Goal: Navigation & Orientation: Find specific page/section

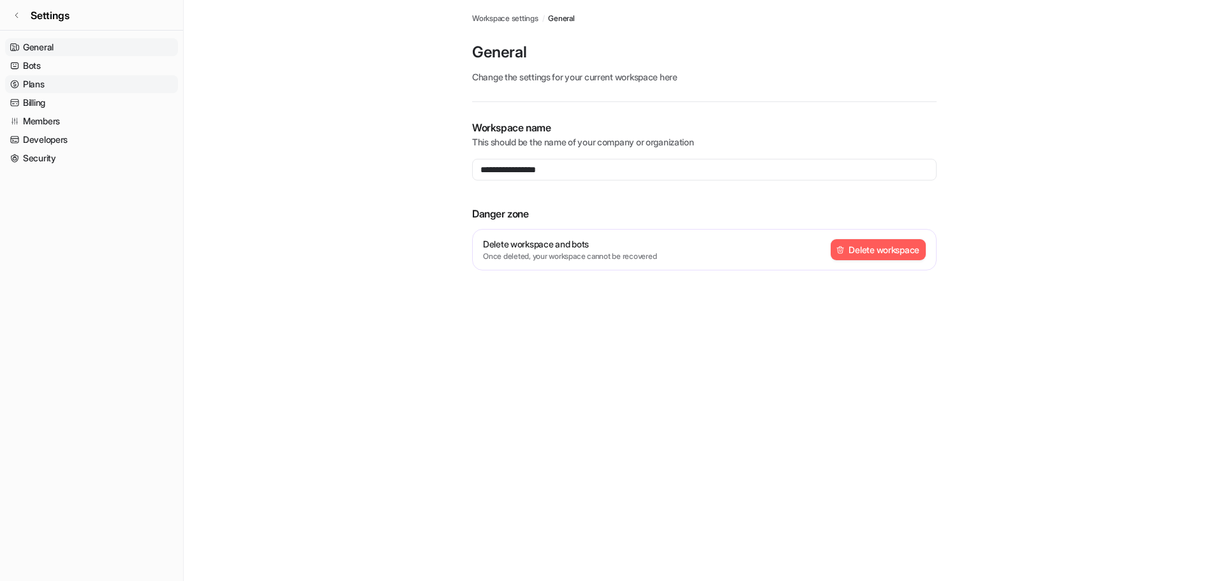
click at [34, 79] on link "Plans" at bounding box center [91, 84] width 173 height 18
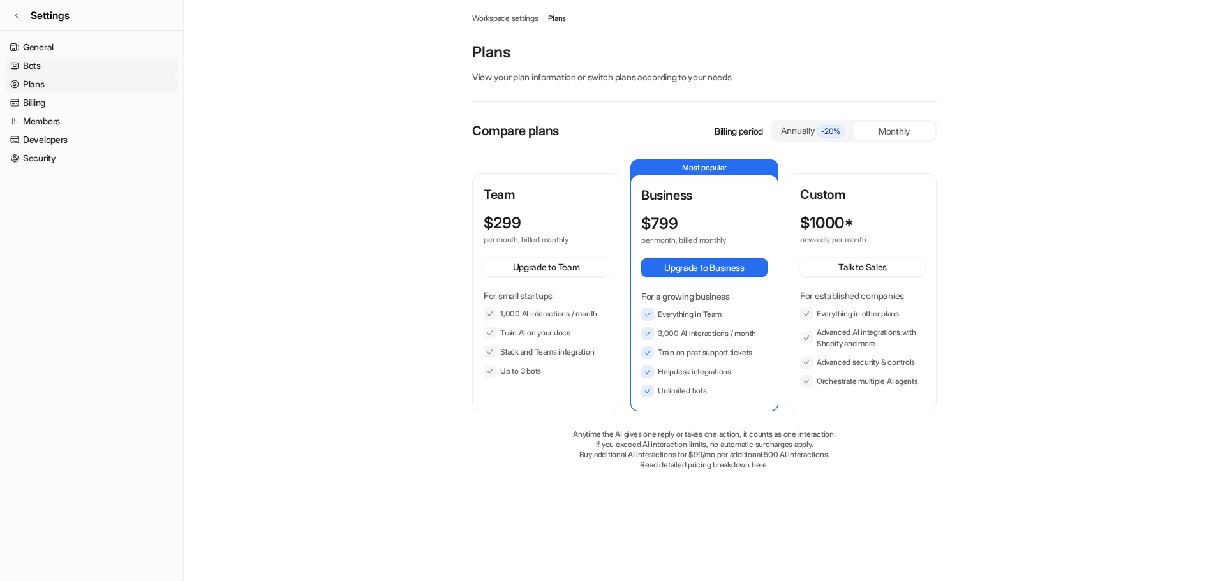
click at [27, 65] on link "Bots" at bounding box center [91, 66] width 173 height 18
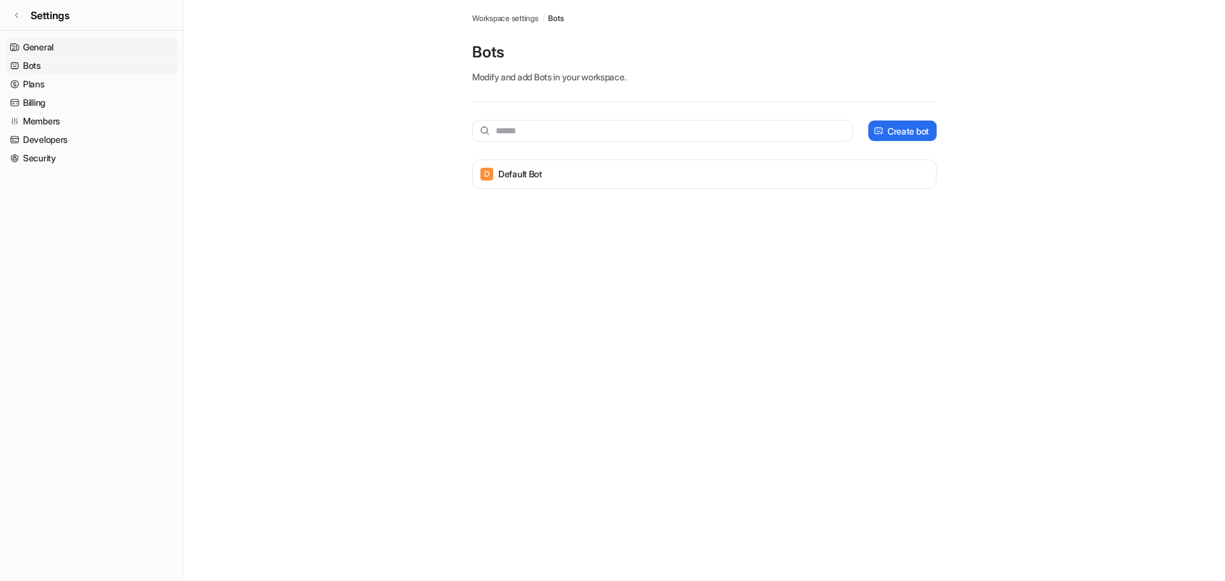
click at [28, 49] on link "General" at bounding box center [91, 47] width 173 height 18
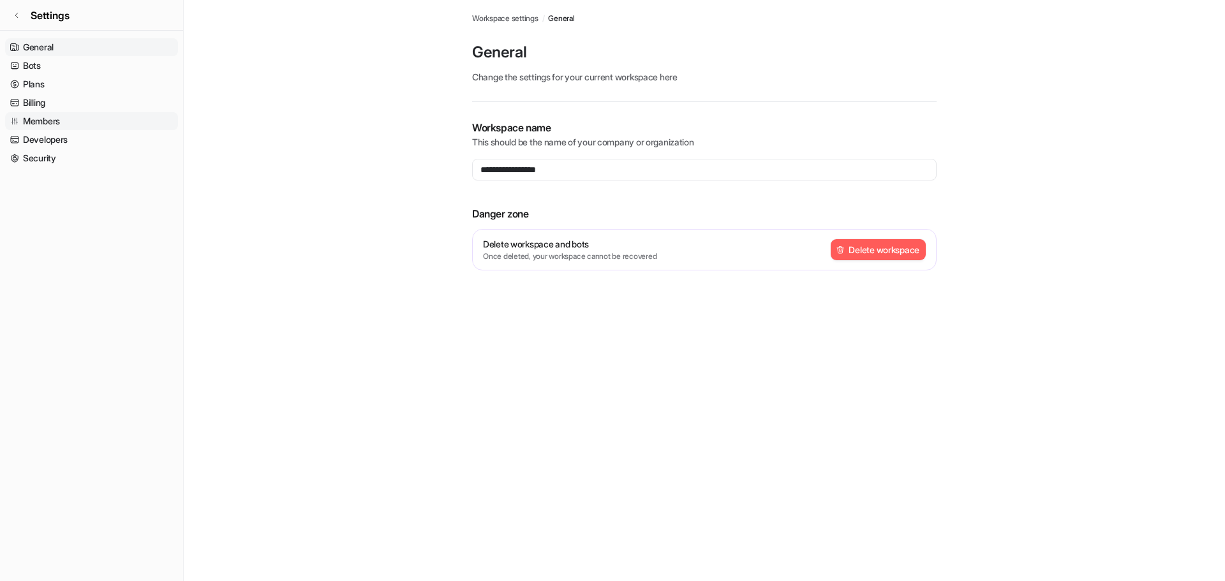
click at [31, 122] on link "Members" at bounding box center [91, 121] width 173 height 18
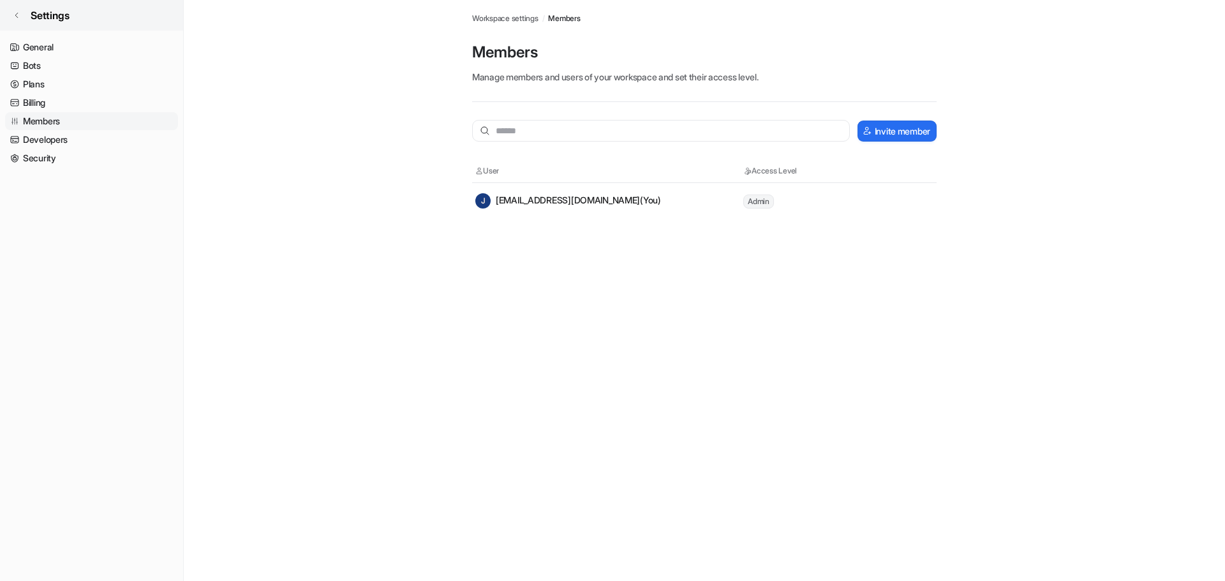
click at [14, 13] on icon at bounding box center [17, 15] width 8 height 8
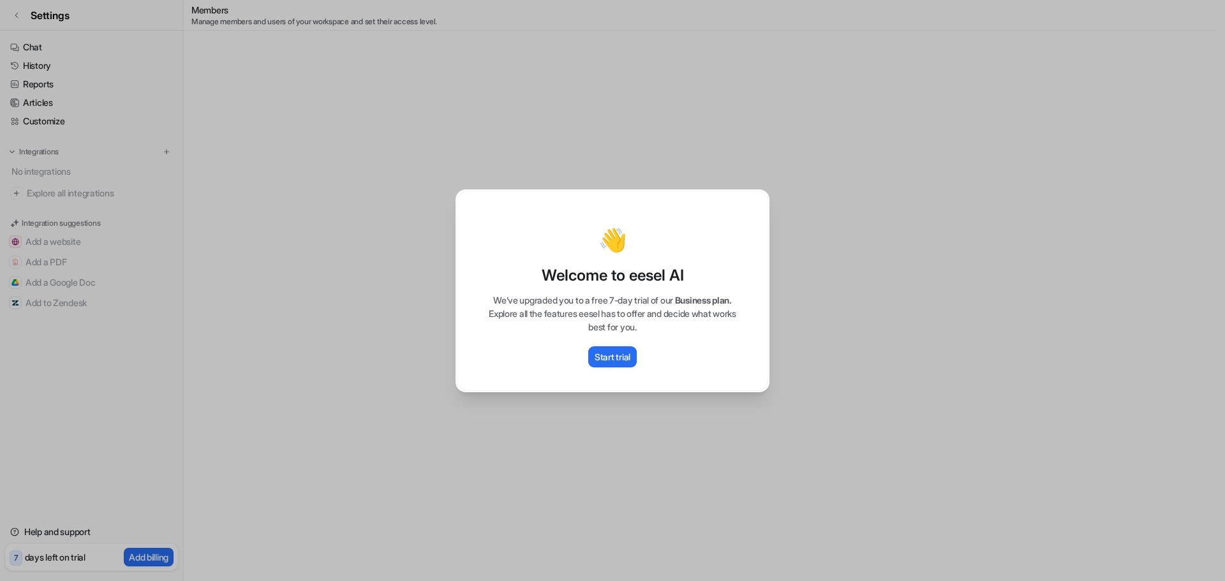
click at [421, 380] on div "👋 Welcome to eesel AI We’ve upgraded you to a free 7-day trial of our Business …" at bounding box center [612, 290] width 1225 height 581
click at [600, 360] on p "Start trial" at bounding box center [612, 356] width 36 height 13
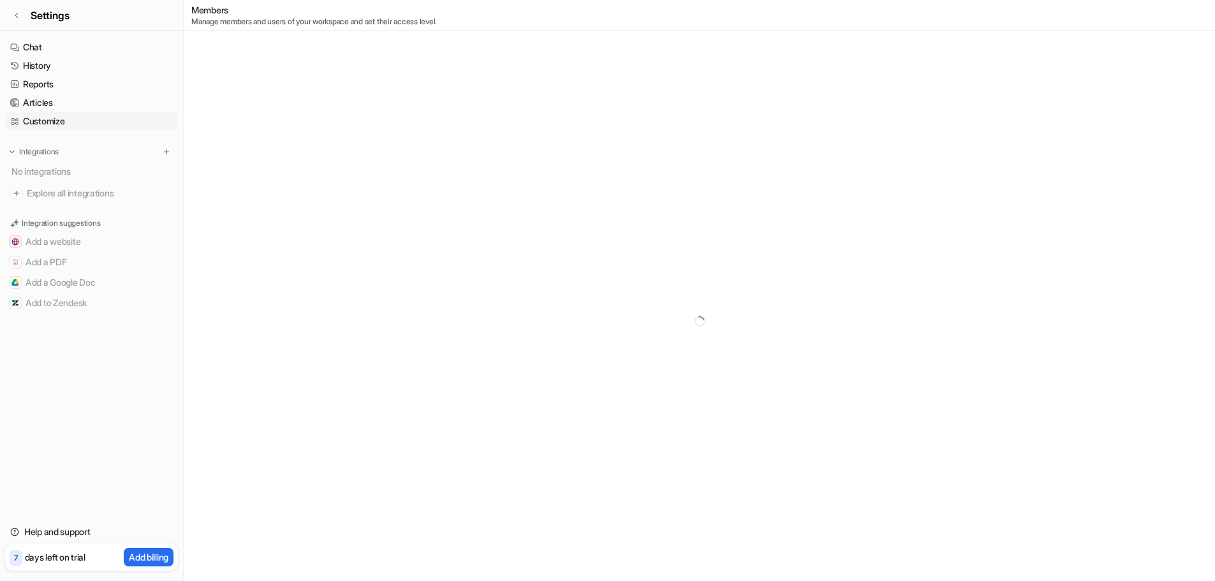
click at [32, 116] on link "Customize" at bounding box center [91, 121] width 173 height 18
click at [32, 102] on link "Articles" at bounding box center [91, 103] width 173 height 18
click at [38, 44] on link "Chat" at bounding box center [91, 47] width 173 height 18
click at [19, 15] on icon at bounding box center [17, 15] width 8 height 8
